Goal: Information Seeking & Learning: Learn about a topic

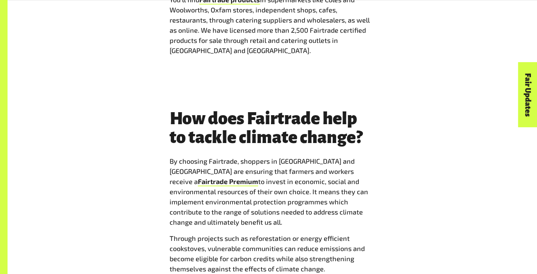
scroll to position [807, 0]
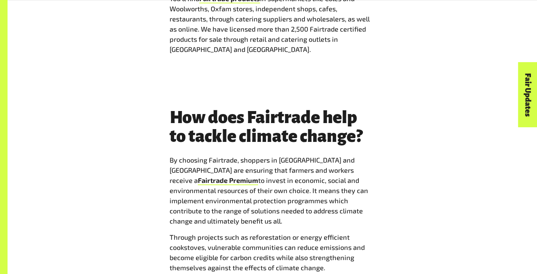
click at [331, 131] on h2 "How does Fairtrade help to tackle climate change?" at bounding box center [272, 127] width 206 height 38
click at [330, 131] on h2 "How does Fairtrade help to tackle climate change?" at bounding box center [272, 127] width 206 height 38
click at [332, 130] on h2 "How does Fairtrade help to tackle climate change?" at bounding box center [272, 127] width 206 height 38
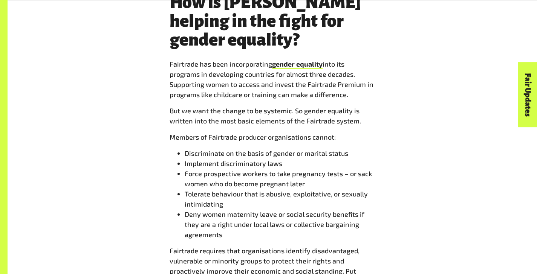
scroll to position [1861, 0]
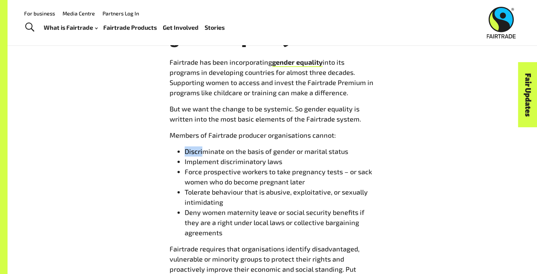
drag, startPoint x: 175, startPoint y: 76, endPoint x: 193, endPoint y: 76, distance: 18.1
click at [193, 147] on li "Discriminate on the basis of gender or marital status" at bounding box center [280, 152] width 191 height 10
drag, startPoint x: 196, startPoint y: 76, endPoint x: 175, endPoint y: 76, distance: 21.1
click at [185, 147] on li "Discriminate on the basis of gender or marital status" at bounding box center [280, 152] width 191 height 10
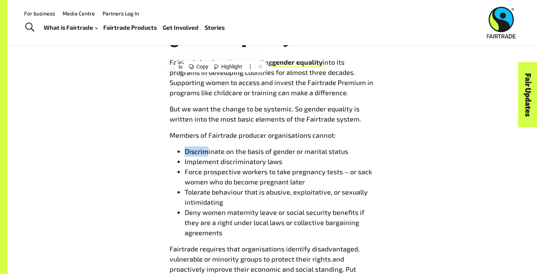
click at [185, 147] on li "Discriminate on the basis of gender or marital status" at bounding box center [280, 152] width 191 height 10
drag, startPoint x: 193, startPoint y: 75, endPoint x: 199, endPoint y: 75, distance: 6.0
click at [199, 147] on li "Discriminate on the basis of gender or marital status" at bounding box center [280, 152] width 191 height 10
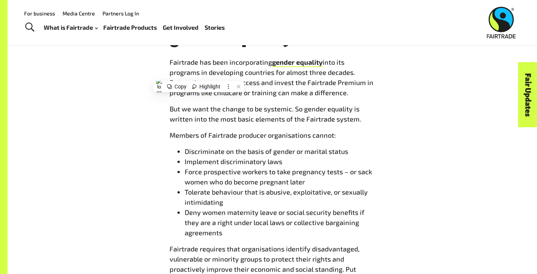
click at [191, 147] on li "Discriminate on the basis of gender or marital status" at bounding box center [280, 152] width 191 height 10
click at [190, 147] on li "Discriminate on the basis of gender or marital status" at bounding box center [280, 152] width 191 height 10
click at [192, 147] on li "Discriminate on the basis of gender or marital status" at bounding box center [280, 152] width 191 height 10
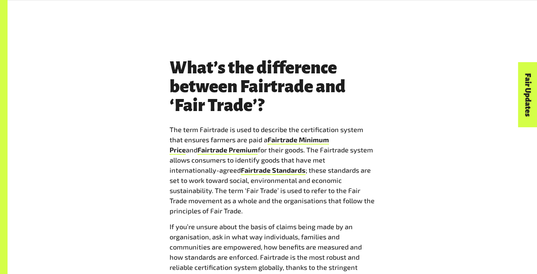
scroll to position [1268, 0]
click at [375, 134] on p "The term Fairtrade is used to describe the certification system that ensures fa…" at bounding box center [272, 170] width 206 height 92
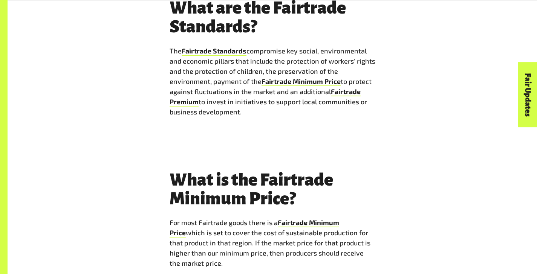
scroll to position [2779, 0]
